Goal: Find specific page/section: Find specific page/section

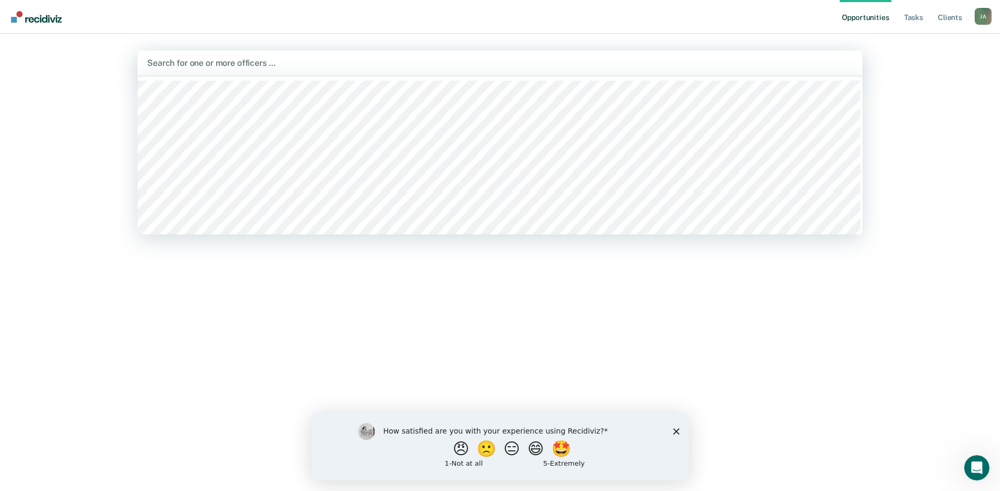
click at [174, 63] on div at bounding box center [500, 63] width 706 height 12
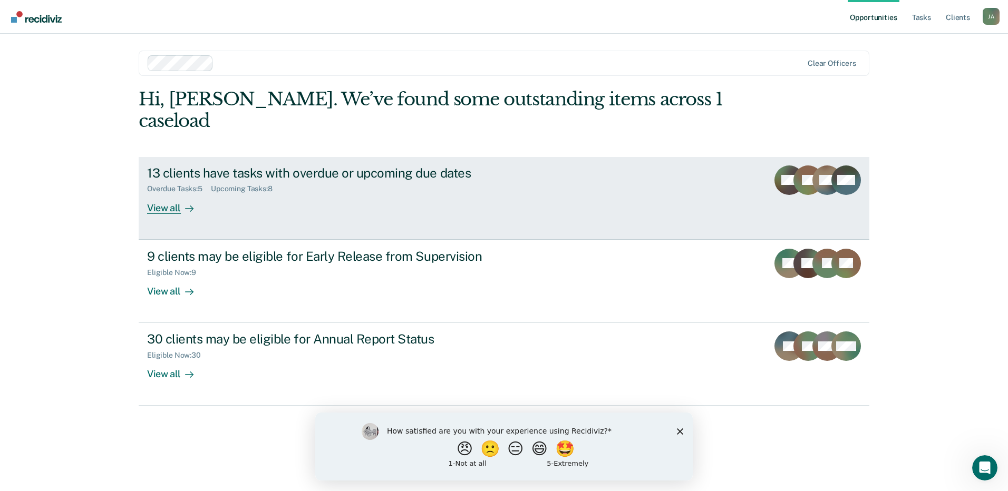
click at [173, 194] on div "View all" at bounding box center [176, 204] width 59 height 21
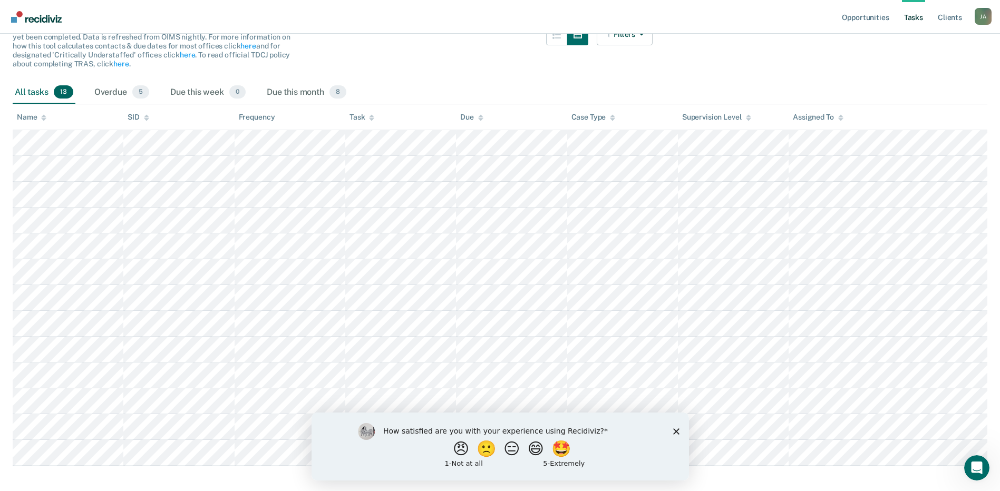
scroll to position [133, 0]
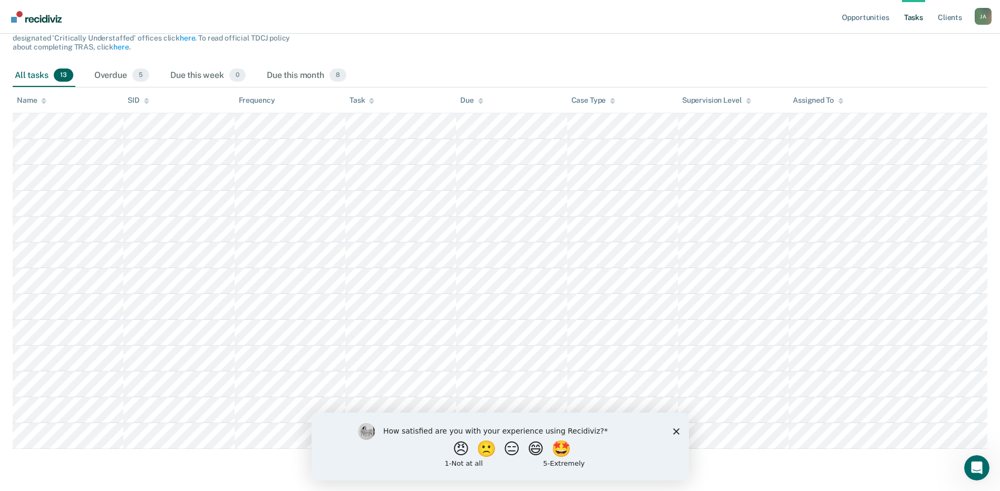
click at [676, 433] on icon "Close survey" at bounding box center [676, 431] width 6 height 6
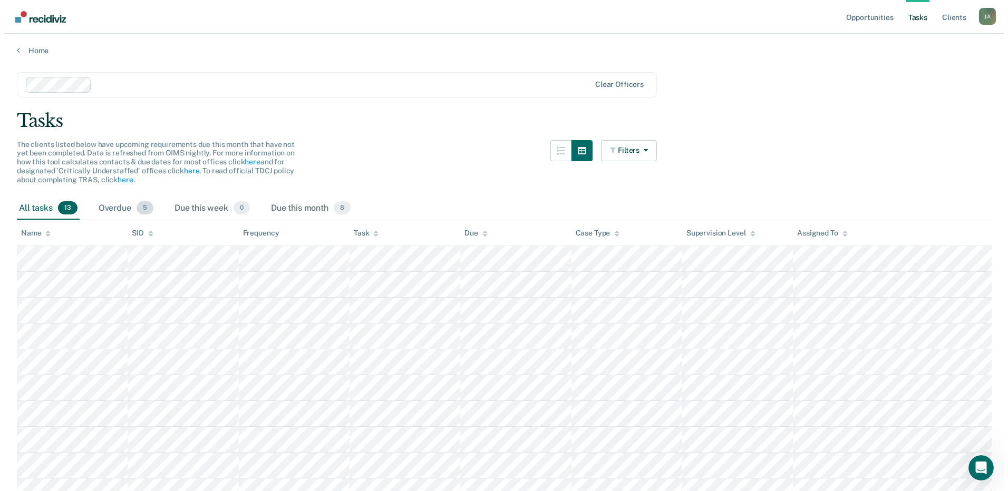
scroll to position [0, 0]
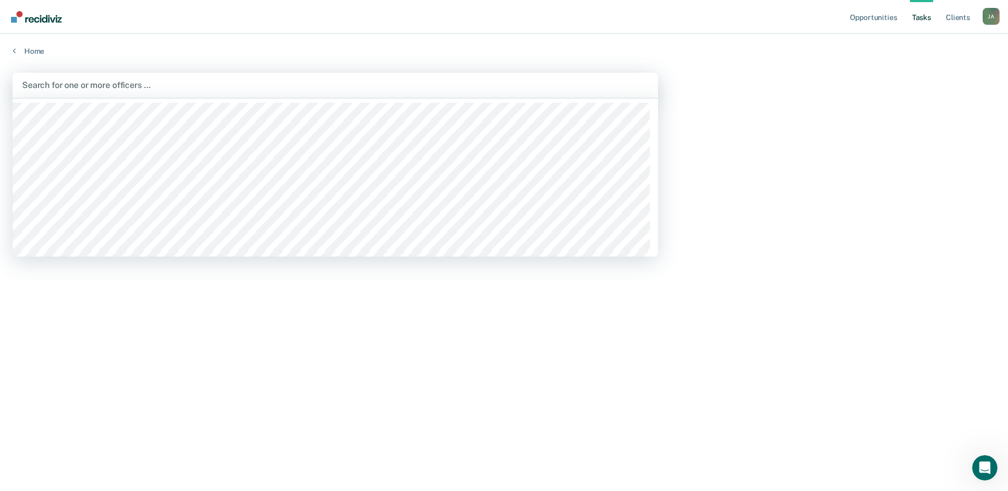
click at [82, 85] on div at bounding box center [335, 85] width 626 height 12
type input "roll"
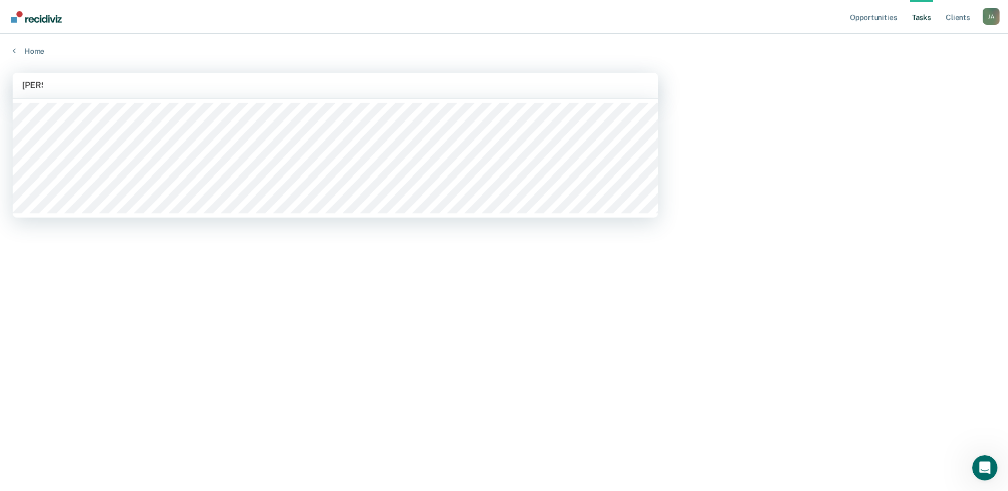
type input "[PERSON_NAME]"
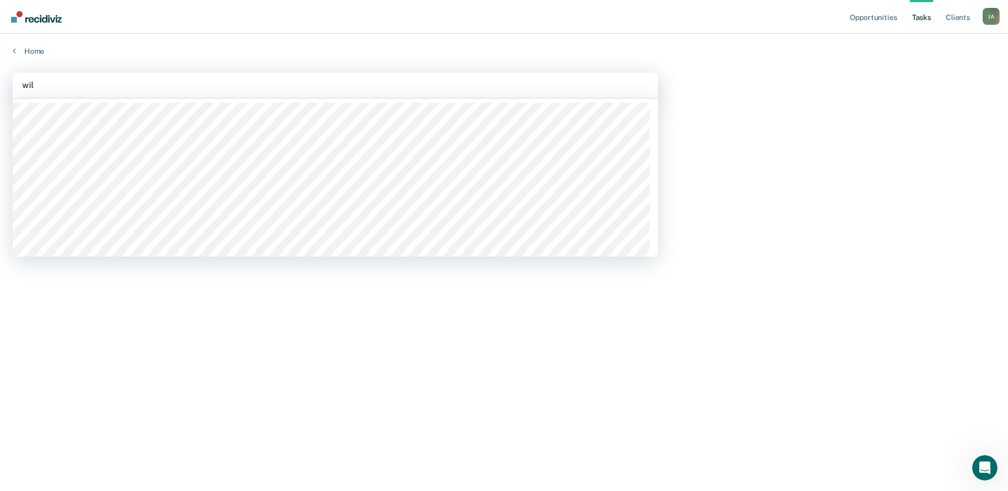
type input "will"
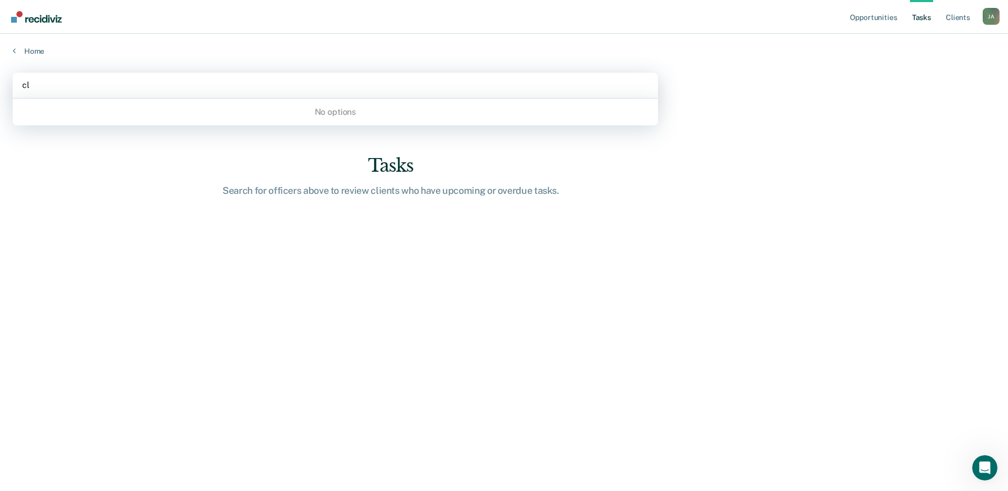
type input "c"
type input "cl"
